Goal: Task Accomplishment & Management: Complete application form

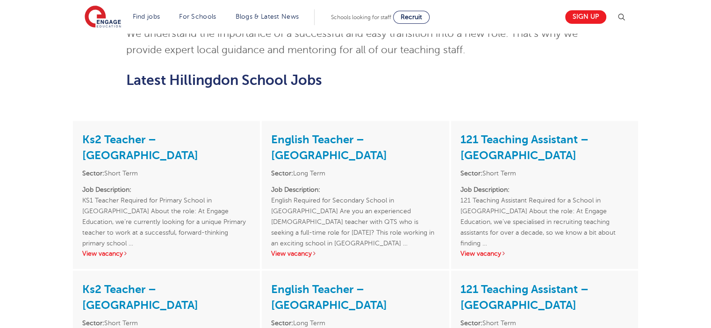
scroll to position [880, 0]
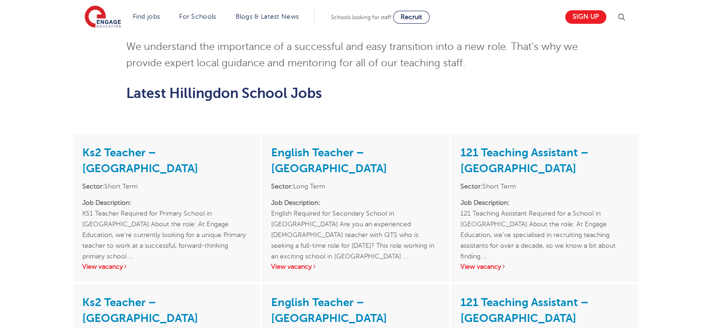
drag, startPoint x: 714, startPoint y: 49, endPoint x: 713, endPoint y: 175, distance: 126.2
click at [710, 175] on html "Find jobs All vacancies We have one of the UK's largest database. and with hund…" at bounding box center [355, 221] width 711 height 2203
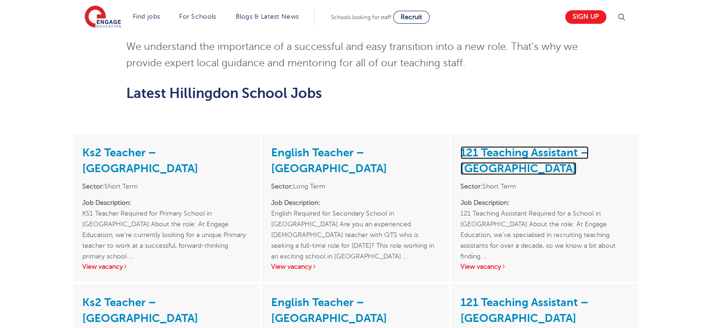
click at [520, 146] on link "121 Teaching Assistant – [GEOGRAPHIC_DATA]" at bounding box center [524, 160] width 128 height 29
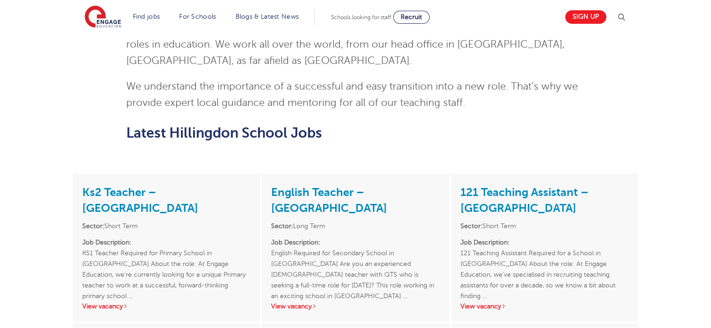
scroll to position [815, 0]
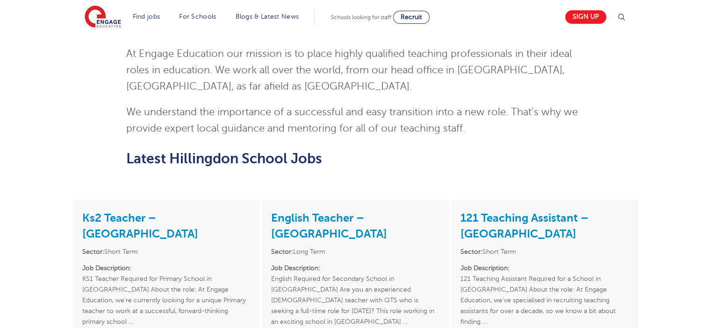
click at [484, 328] on link "View vacancy" at bounding box center [483, 332] width 46 height 7
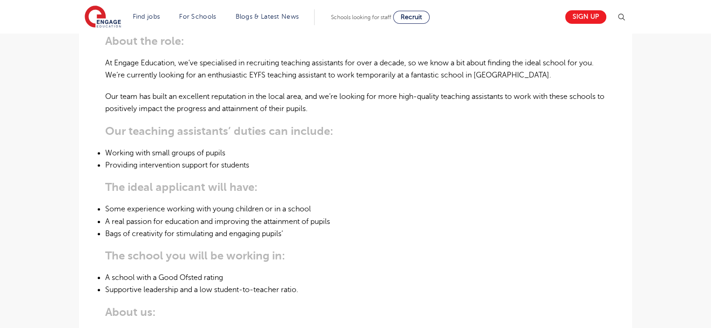
scroll to position [326, 0]
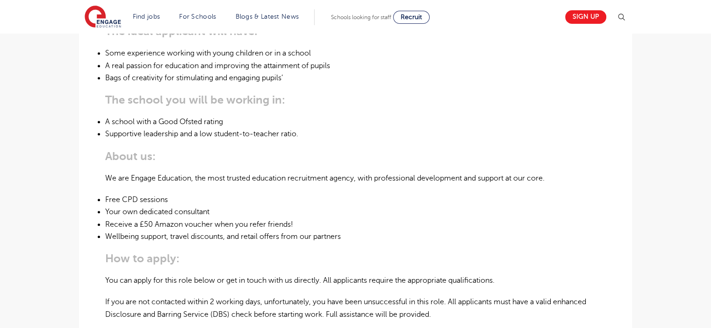
scroll to position [746, 0]
